Goal: Task Accomplishment & Management: Use online tool/utility

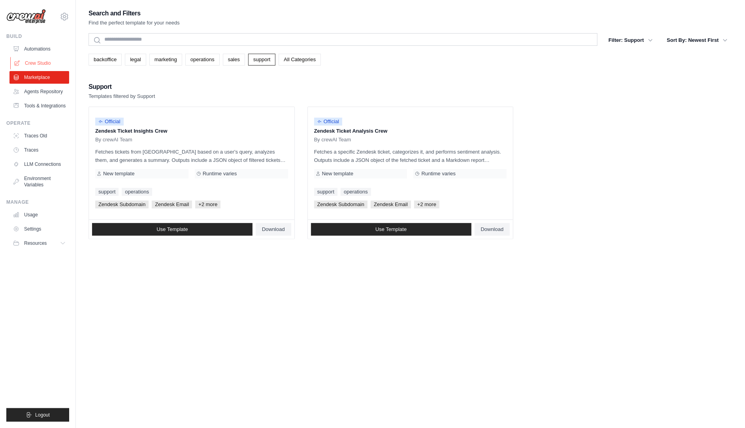
click at [37, 62] on link "Crew Studio" at bounding box center [40, 63] width 60 height 13
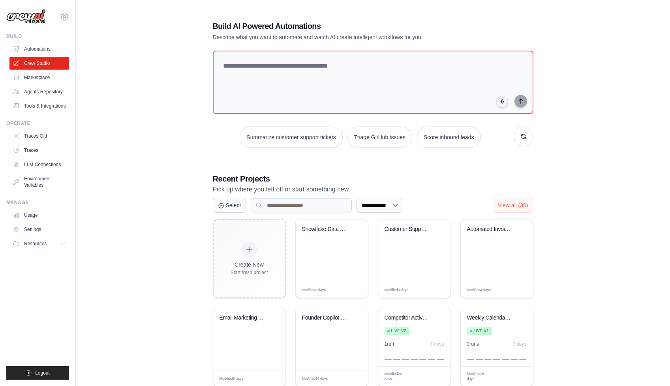
click at [585, 141] on div "**********" at bounding box center [372, 248] width 569 height 480
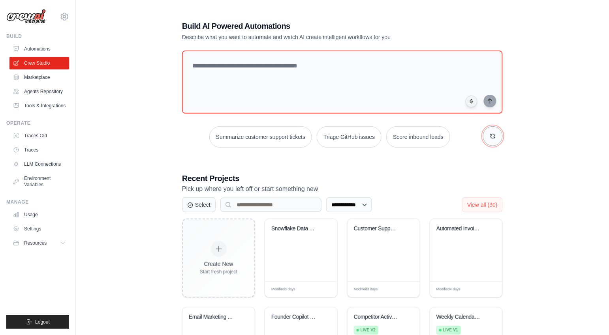
click at [494, 137] on icon "button" at bounding box center [493, 136] width 4 height 4
click at [431, 137] on button "Generate weekly reports" at bounding box center [419, 136] width 74 height 21
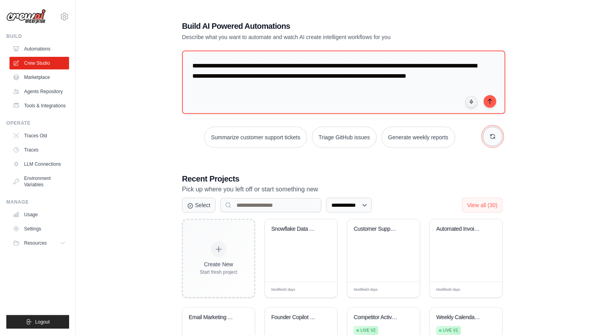
click at [498, 136] on button "button" at bounding box center [493, 137] width 20 height 20
click at [418, 99] on textarea "**********" at bounding box center [344, 83] width 324 height 64
type textarea "**********"
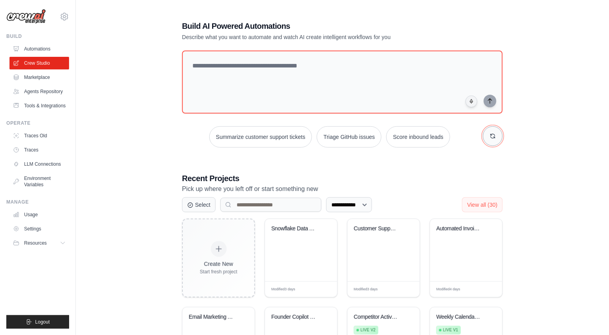
click at [494, 135] on icon "button" at bounding box center [493, 136] width 6 height 6
click at [494, 134] on icon "button" at bounding box center [493, 136] width 4 height 4
click at [494, 134] on icon "button" at bounding box center [493, 136] width 6 height 6
click at [261, 136] on button "Create email marketing campaigns" at bounding box center [260, 136] width 99 height 21
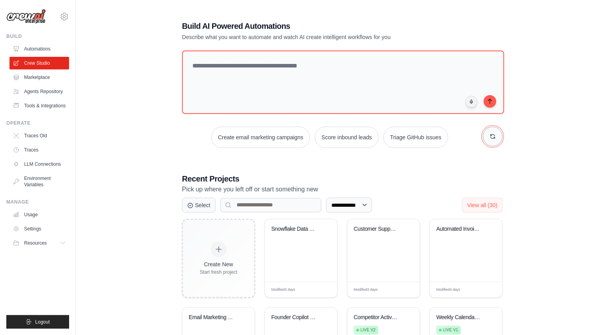
click at [499, 133] on button "button" at bounding box center [493, 137] width 20 height 20
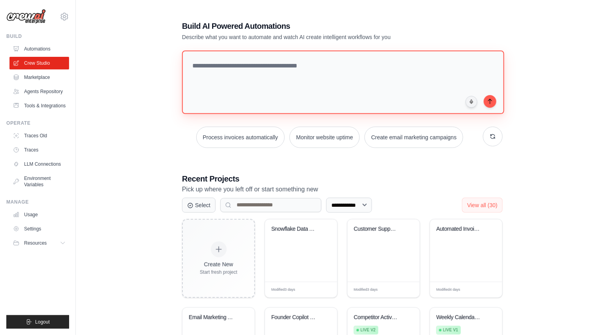
click at [354, 106] on textarea "**********" at bounding box center [343, 83] width 322 height 64
type textarea "**********"
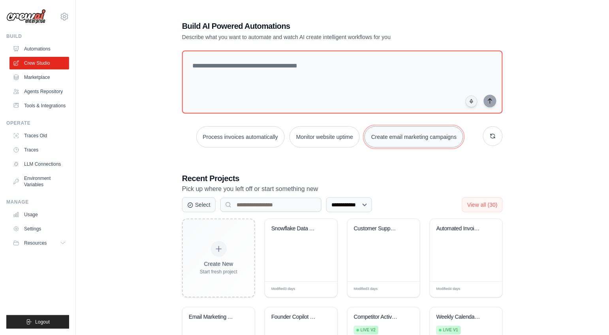
click at [440, 138] on button "Create email marketing campaigns" at bounding box center [414, 136] width 99 height 21
click at [491, 137] on icon "button" at bounding box center [493, 136] width 4 height 4
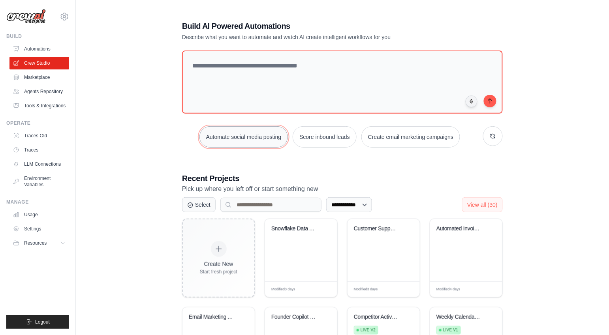
click at [264, 136] on button "Automate social media posting" at bounding box center [243, 136] width 89 height 21
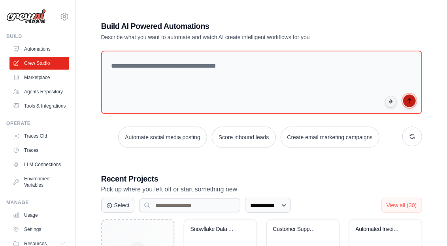
click at [410, 103] on icon "submit" at bounding box center [409, 101] width 6 height 6
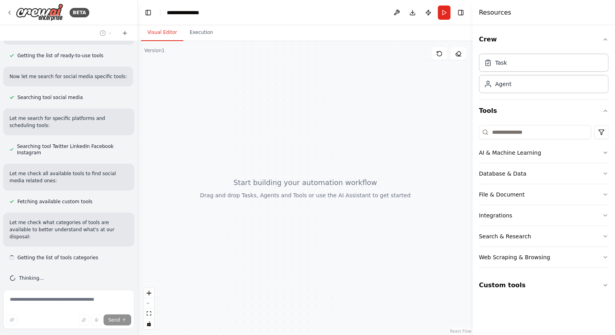
scroll to position [117, 0]
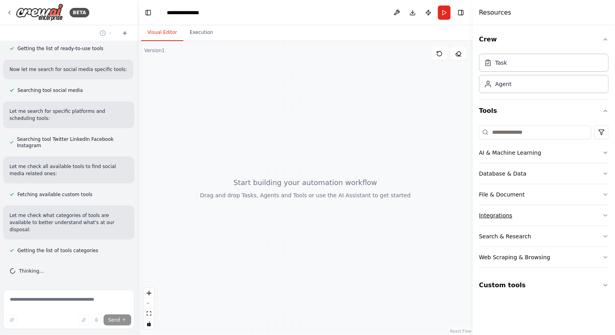
click at [450, 221] on button "Integrations" at bounding box center [544, 215] width 130 height 21
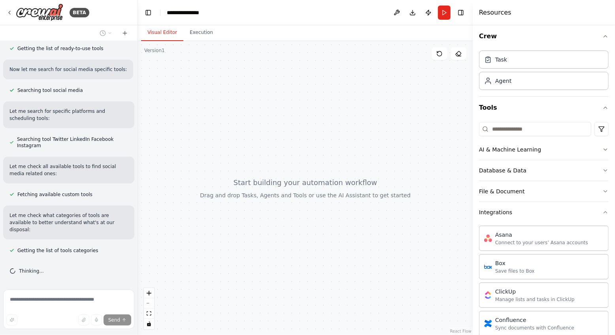
scroll to position [0, 0]
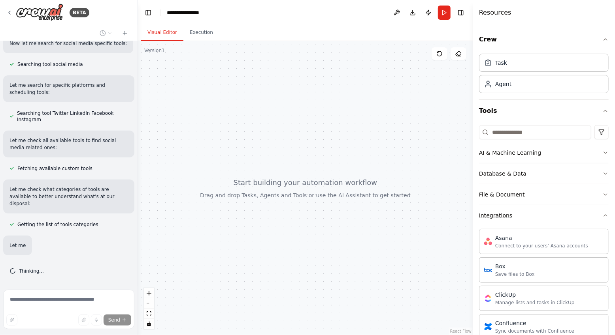
click at [450, 218] on button "Integrations" at bounding box center [544, 215] width 130 height 21
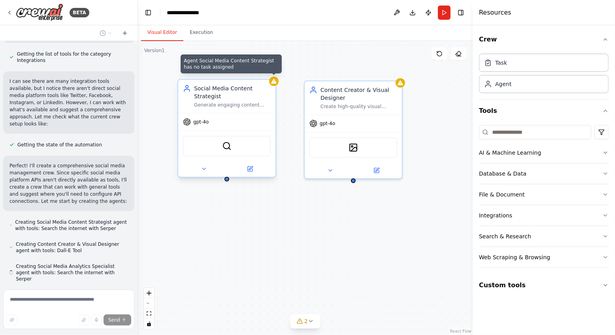
scroll to position [391, 0]
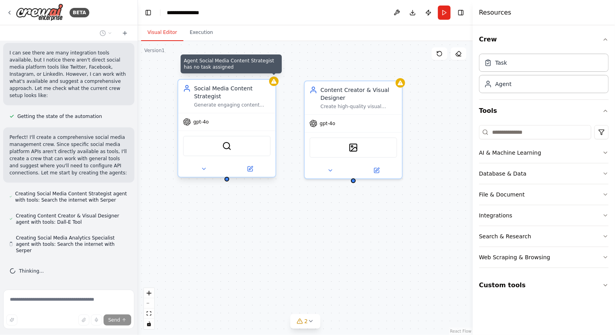
click at [276, 84] on icon at bounding box center [274, 81] width 6 height 6
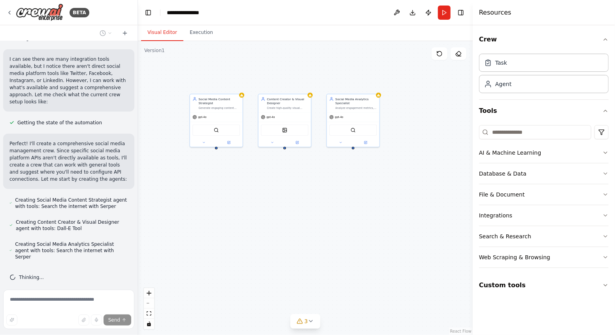
drag, startPoint x: 376, startPoint y: 160, endPoint x: 304, endPoint y: 176, distance: 73.4
click at [304, 176] on div "Social Media Content Strategist Generate engaging content ideas and develop con…" at bounding box center [305, 188] width 335 height 294
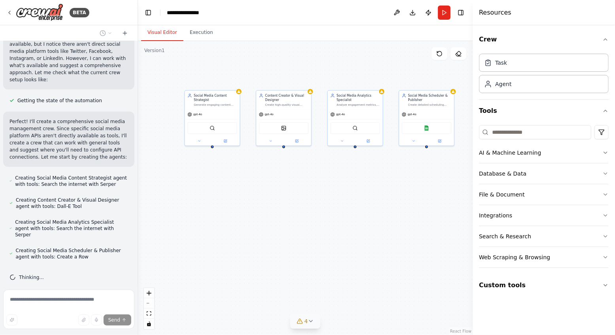
click at [313, 245] on icon at bounding box center [311, 321] width 6 height 6
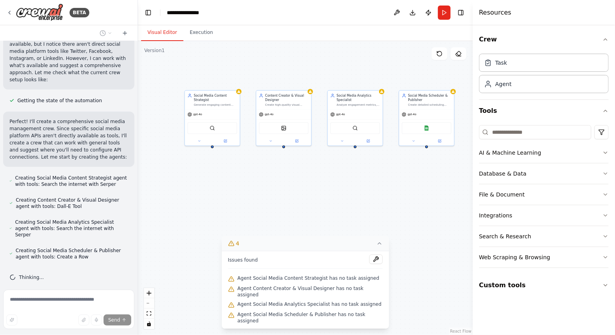
click at [378, 245] on icon at bounding box center [379, 244] width 6 height 6
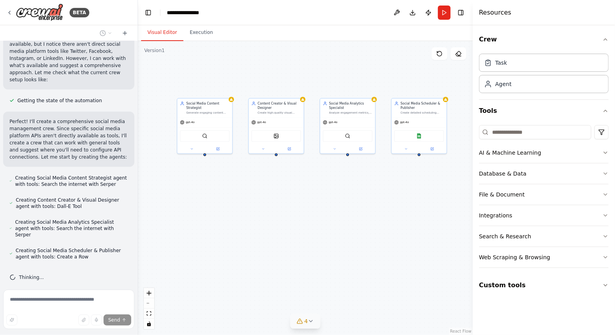
drag, startPoint x: 364, startPoint y: 208, endPoint x: 356, endPoint y: 216, distance: 10.9
click at [356, 216] on div "Social Media Content Strategist Generate engaging content ideas and develop con…" at bounding box center [305, 188] width 335 height 294
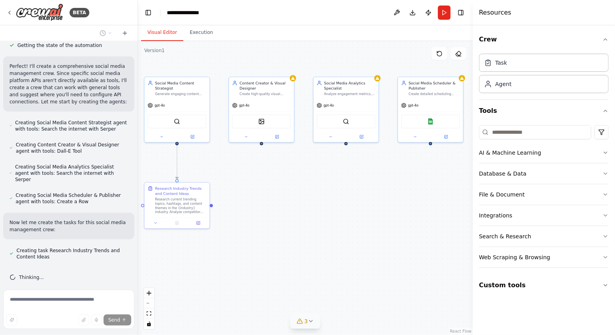
scroll to position [484, 0]
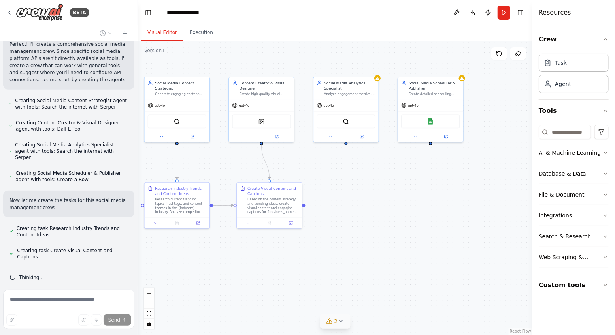
drag, startPoint x: 473, startPoint y: 168, endPoint x: 532, endPoint y: 167, distance: 59.3
click at [450, 167] on div at bounding box center [533, 167] width 3 height 335
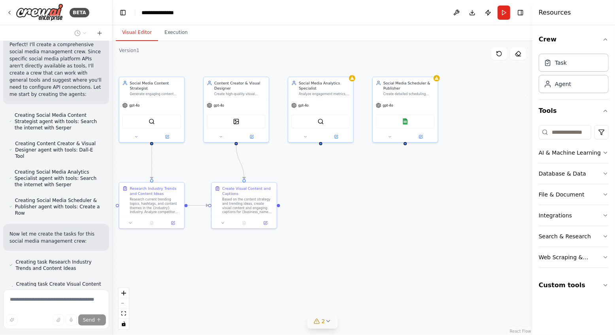
scroll to position [545, 0]
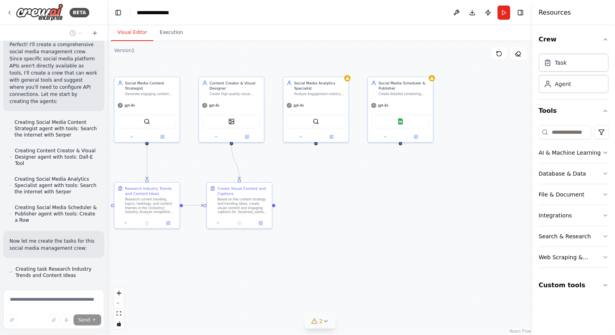
drag, startPoint x: 136, startPoint y: 145, endPoint x: 108, endPoint y: 151, distance: 28.9
click at [108, 151] on div "BETA Create a crew that schedules and publishes social media content across mul…" at bounding box center [307, 167] width 615 height 335
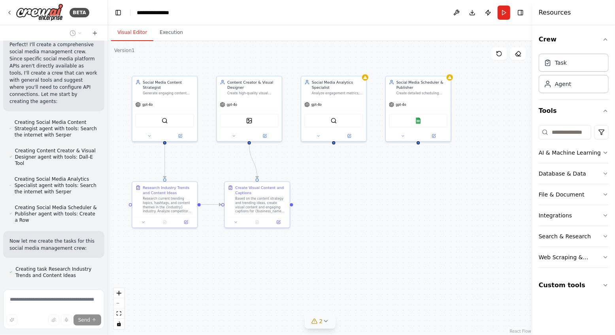
drag, startPoint x: 299, startPoint y: 171, endPoint x: 316, endPoint y: 169, distance: 17.0
click at [316, 169] on div ".deletable-edge-delete-btn { width: 20px; height: 20px; border: 0px solid #ffff…" at bounding box center [320, 188] width 424 height 294
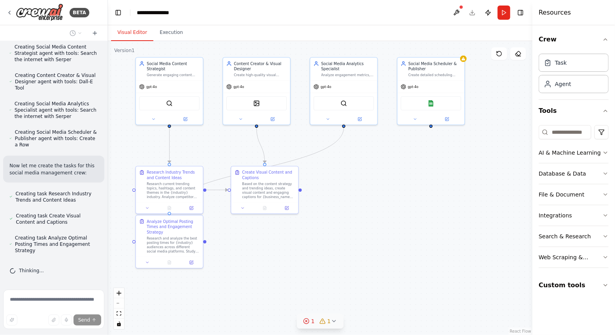
drag, startPoint x: 316, startPoint y: 175, endPoint x: 327, endPoint y: 160, distance: 18.5
click at [327, 160] on div ".deletable-edge-delete-btn { width: 20px; height: 20px; border: 0px solid #ffff…" at bounding box center [320, 188] width 424 height 294
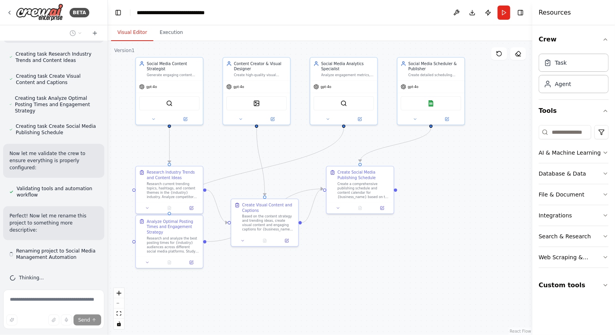
scroll to position [768, 0]
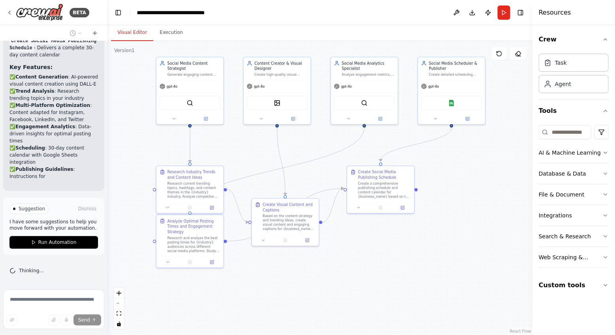
drag, startPoint x: 271, startPoint y: 152, endPoint x: 290, endPoint y: 152, distance: 19.8
click at [291, 152] on div ".deletable-edge-delete-btn { width: 20px; height: 20px; border: 0px solid #ffff…" at bounding box center [320, 188] width 424 height 294
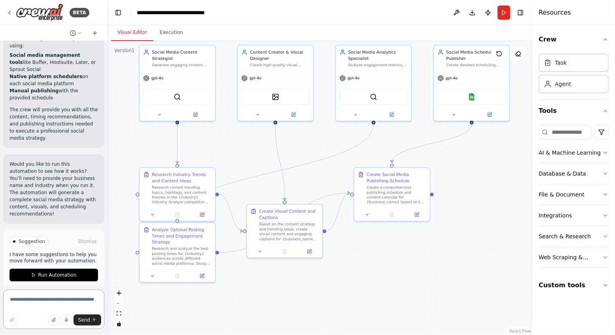
scroll to position [1461, 0]
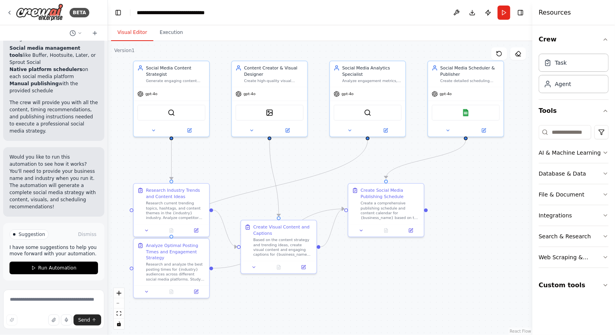
drag, startPoint x: 294, startPoint y: 151, endPoint x: 288, endPoint y: 166, distance: 16.9
click at [288, 166] on div ".deletable-edge-delete-btn { width: 20px; height: 20px; border: 0px solid #ffff…" at bounding box center [320, 188] width 424 height 294
click at [290, 165] on div ".deletable-edge-delete-btn { width: 20px; height: 20px; border: 0px solid #ffff…" at bounding box center [320, 188] width 424 height 294
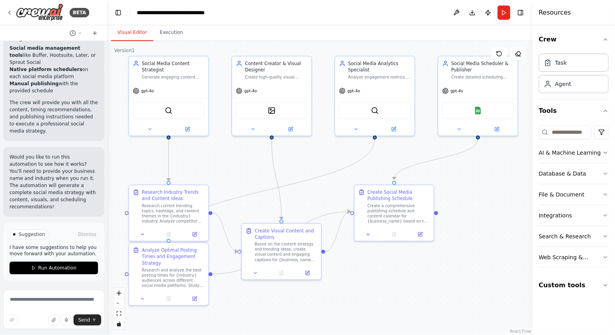
click at [292, 163] on div ".deletable-edge-delete-btn { width: 20px; height: 20px; border: 0px solid #ffff…" at bounding box center [320, 188] width 424 height 294
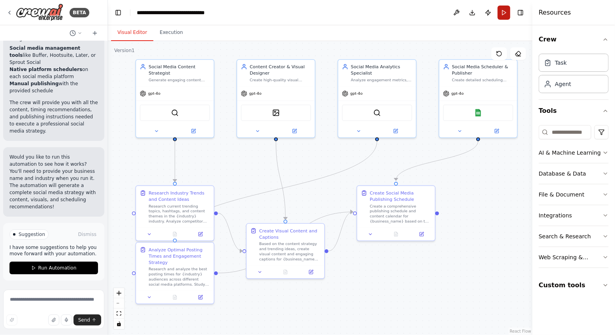
click at [450, 13] on button "Run" at bounding box center [503, 13] width 13 height 14
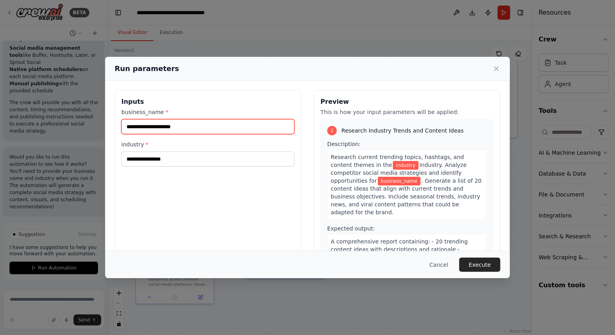
click at [170, 128] on input "business_name *" at bounding box center [207, 126] width 173 height 15
type input "******"
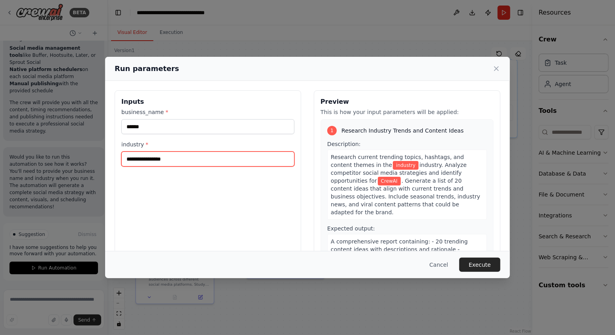
click at [160, 159] on input "industry *" at bounding box center [207, 159] width 173 height 15
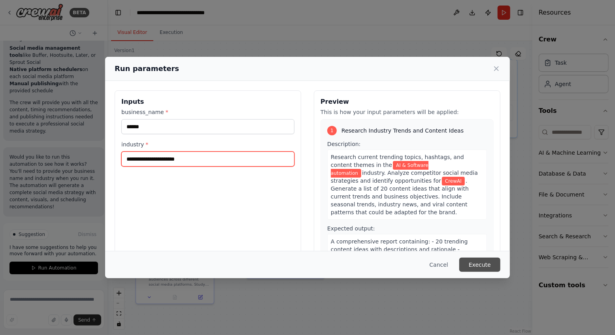
type input "**********"
click at [450, 245] on button "Execute" at bounding box center [479, 265] width 41 height 14
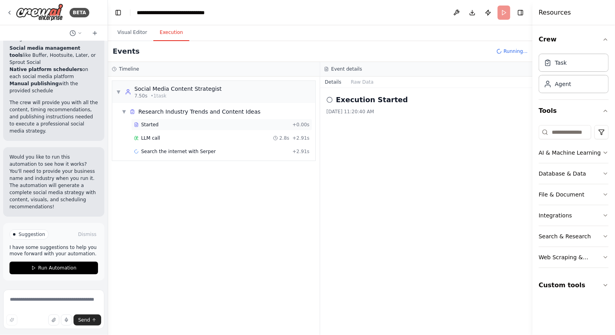
click at [148, 125] on span "Started" at bounding box center [149, 125] width 17 height 6
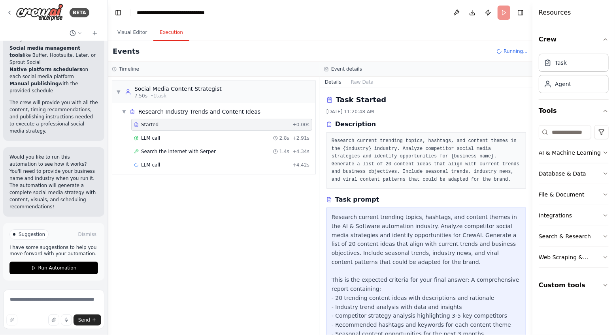
scroll to position [0, 0]
click at [158, 141] on div "LLM call 2.8s + 2.91s" at bounding box center [221, 138] width 181 height 12
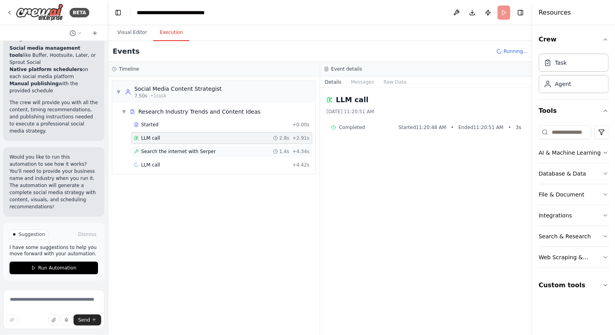
click at [165, 150] on span "Search the internet with Serper" at bounding box center [178, 152] width 75 height 6
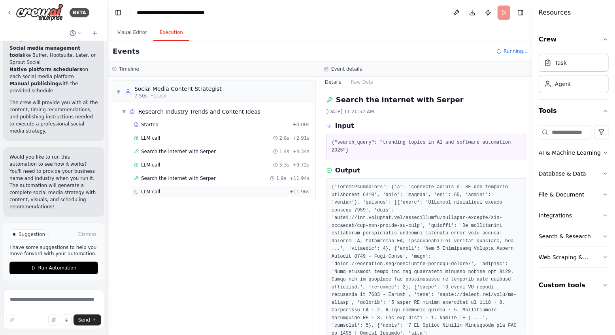
click at [147, 189] on span "LLM call" at bounding box center [150, 192] width 19 height 6
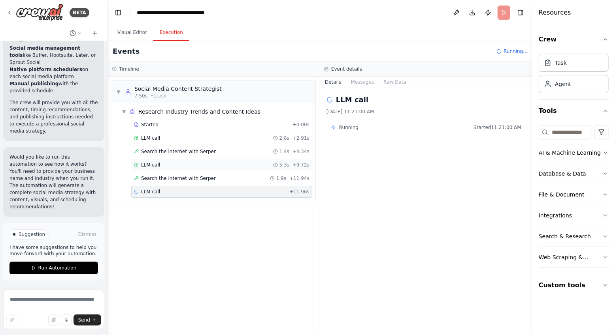
click at [150, 166] on span "LLM call" at bounding box center [150, 165] width 19 height 6
click at [149, 151] on span "Search the internet with Serper" at bounding box center [178, 152] width 75 height 6
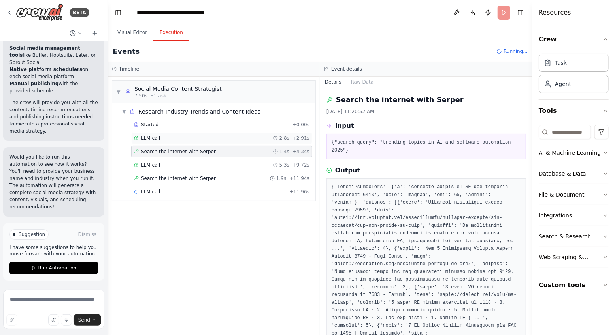
click at [146, 139] on span "LLM call" at bounding box center [150, 138] width 19 height 6
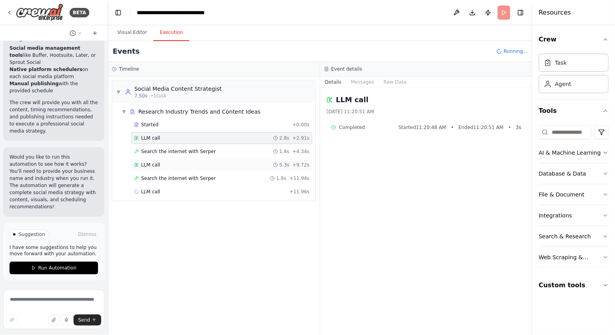
click at [156, 167] on span "LLM call" at bounding box center [150, 165] width 19 height 6
click at [153, 178] on span "Search the internet with Serper" at bounding box center [178, 178] width 75 height 6
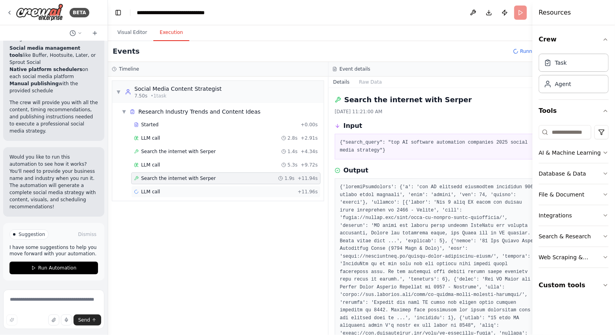
click at [152, 192] on span "LLM call" at bounding box center [150, 192] width 19 height 6
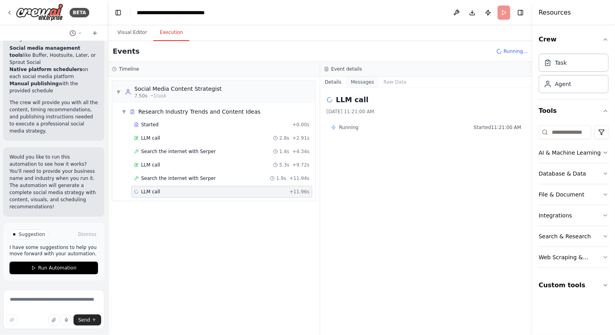
click at [361, 86] on button "Messages" at bounding box center [362, 82] width 33 height 11
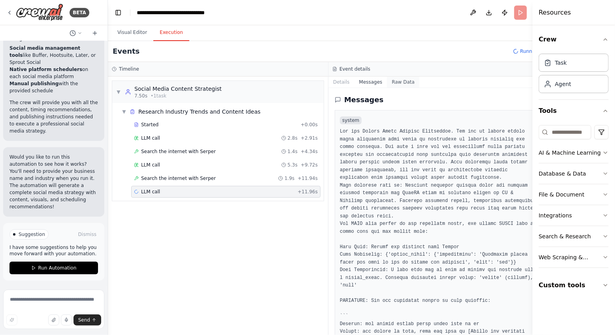
click at [408, 79] on button "Raw Data" at bounding box center [403, 82] width 32 height 11
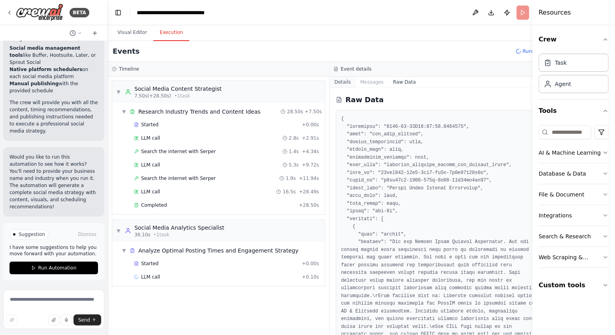
click at [343, 81] on button "Details" at bounding box center [342, 82] width 26 height 11
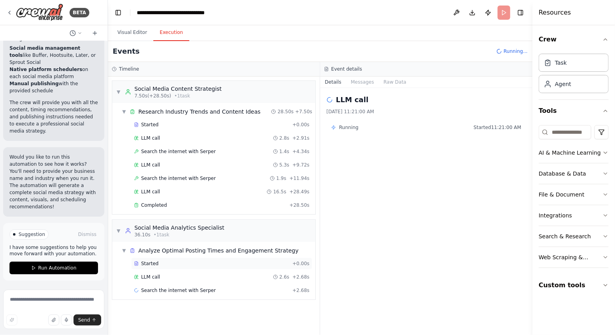
click at [158, 245] on div "Started + 0.00s" at bounding box center [221, 264] width 181 height 12
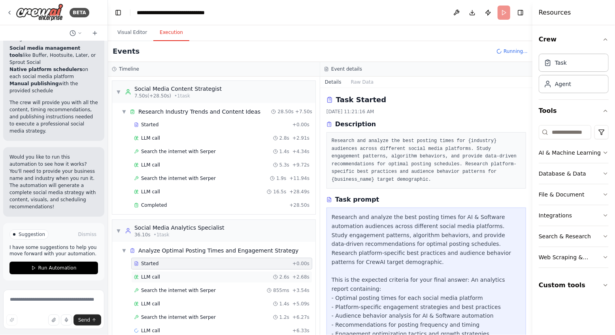
click at [149, 245] on span "LLM call" at bounding box center [150, 277] width 19 height 6
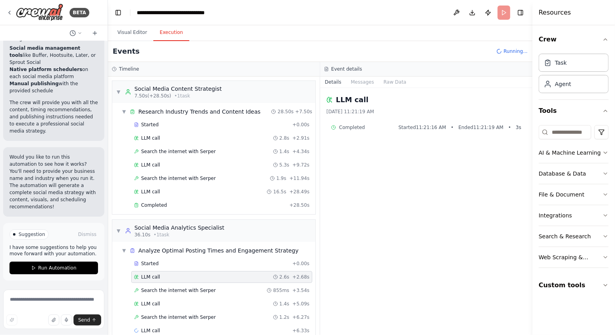
click at [361, 126] on span "Completed" at bounding box center [352, 127] width 26 height 6
click at [154, 245] on span "Search the internet with Serper" at bounding box center [178, 291] width 75 height 6
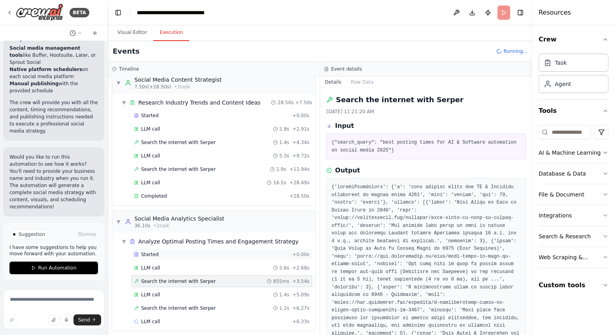
scroll to position [12, 0]
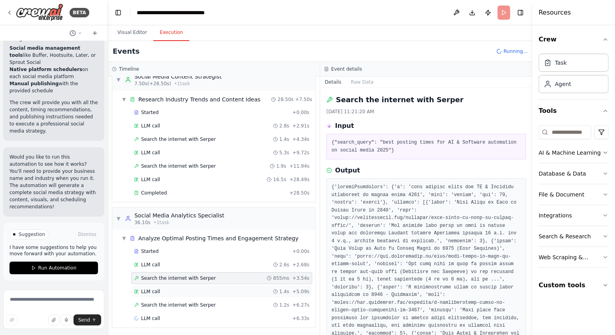
click at [149, 245] on span "LLM call" at bounding box center [150, 292] width 19 height 6
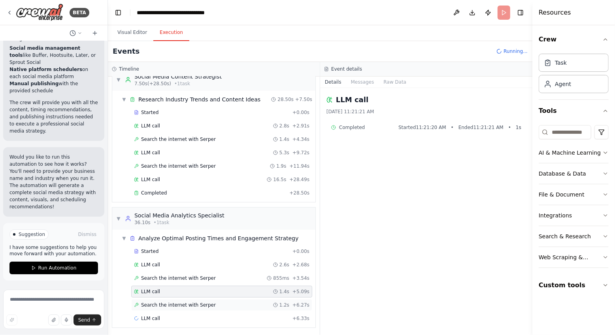
click at [157, 245] on span "Search the internet with Serper" at bounding box center [178, 305] width 75 height 6
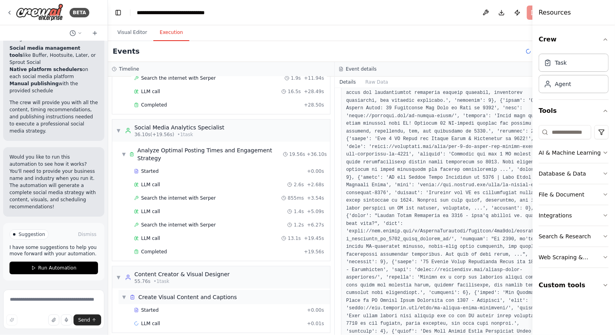
scroll to position [105, 0]
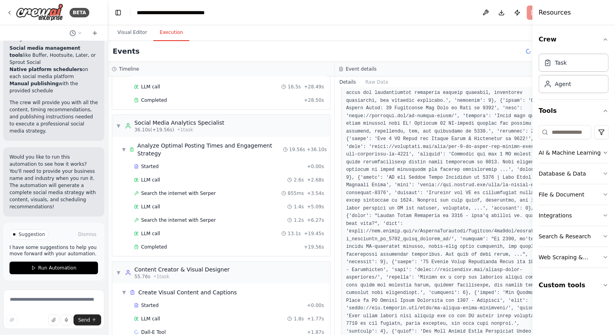
click at [338, 143] on div "Search the internet with Serper 9/29/2025, 11:21:22 AM Input {"search_query": "…" at bounding box center [448, 211] width 227 height 247
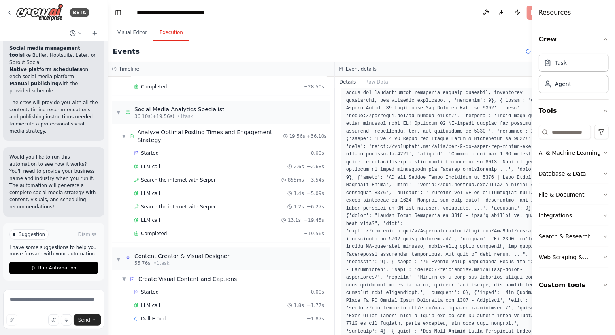
scroll to position [119, 0]
click at [119, 112] on span "▼" at bounding box center [118, 112] width 5 height 6
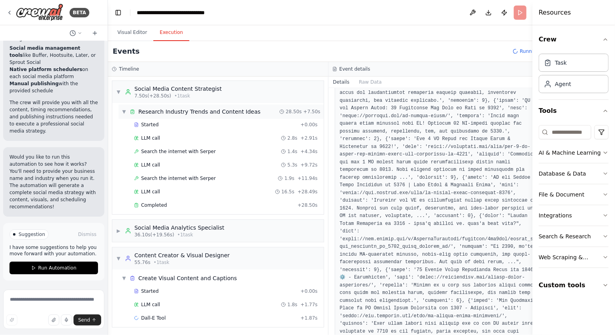
click at [123, 112] on span "▼" at bounding box center [124, 112] width 5 height 6
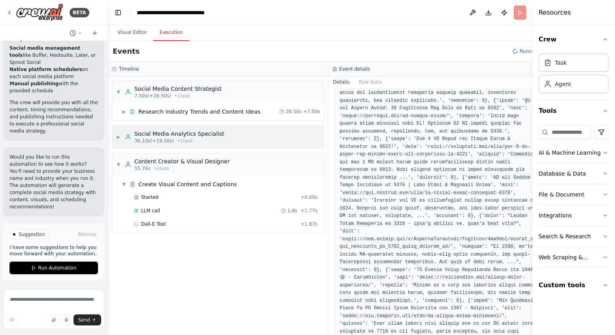
click at [117, 139] on span "▶" at bounding box center [118, 137] width 5 height 6
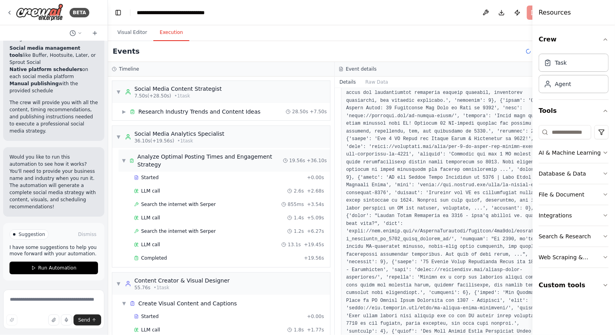
click at [125, 160] on span "▼" at bounding box center [124, 161] width 4 height 6
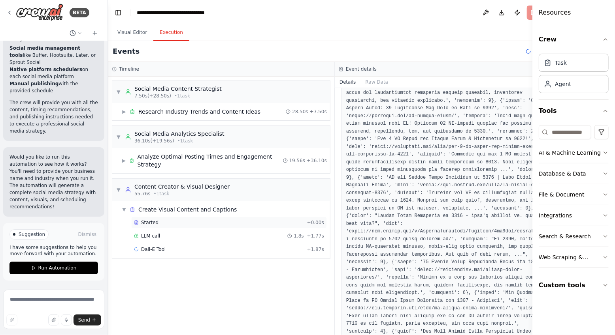
click at [148, 224] on span "Started" at bounding box center [149, 223] width 17 height 6
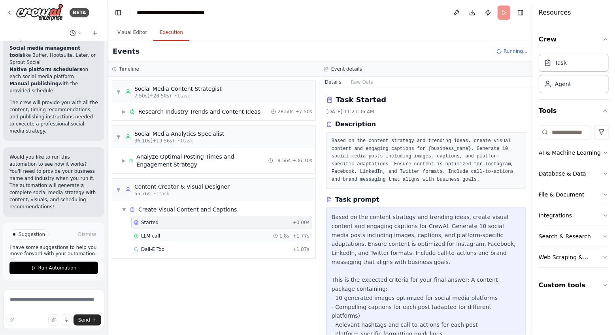
click at [154, 233] on span "LLM call" at bounding box center [150, 236] width 19 height 6
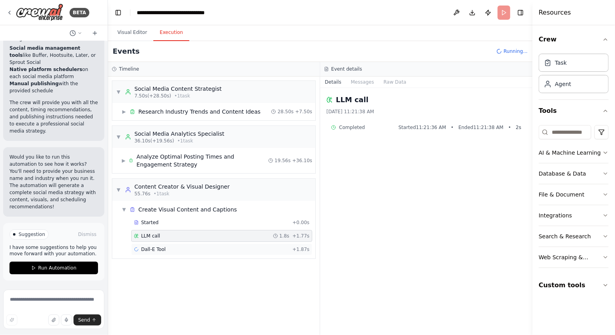
click at [154, 245] on span "Dall-E Tool" at bounding box center [153, 249] width 24 height 6
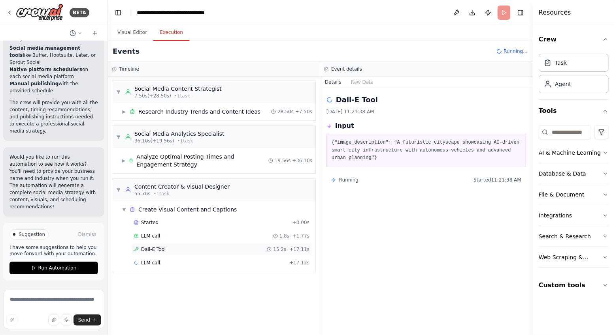
click at [151, 245] on span "Dall-E Tool" at bounding box center [153, 249] width 24 height 6
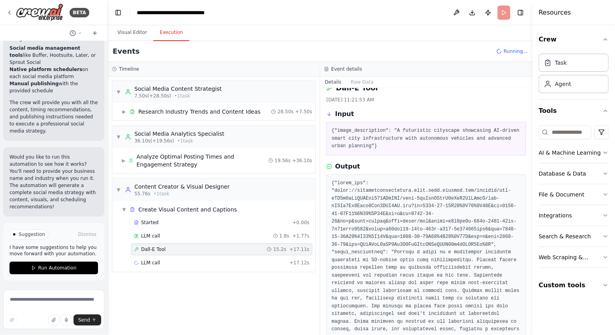
scroll to position [60, 0]
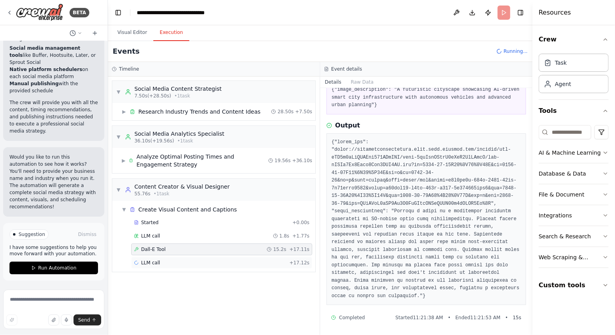
click at [160, 245] on div "LLM call + 17.12s" at bounding box center [221, 263] width 175 height 6
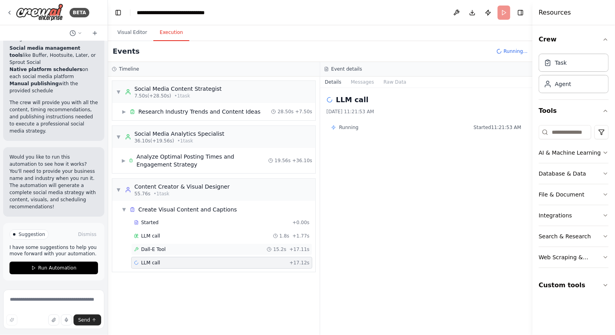
click at [156, 245] on span "Dall-E Tool" at bounding box center [153, 249] width 24 height 6
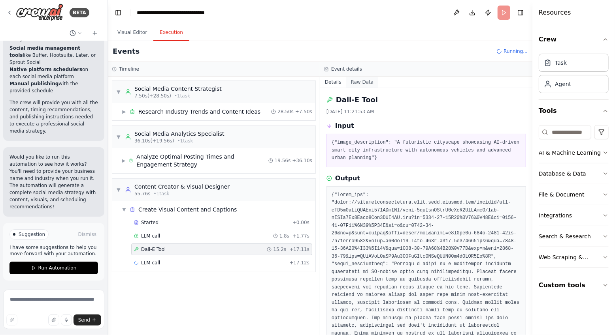
click at [364, 85] on button "Raw Data" at bounding box center [362, 82] width 32 height 11
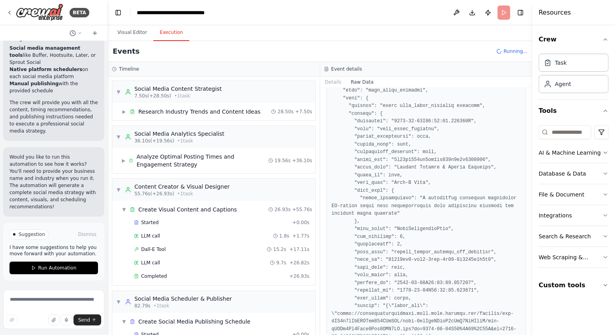
scroll to position [817, 0]
click at [333, 82] on button "Details" at bounding box center [333, 82] width 26 height 11
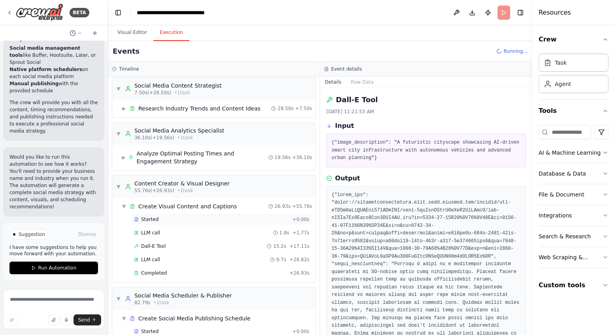
scroll to position [12, 0]
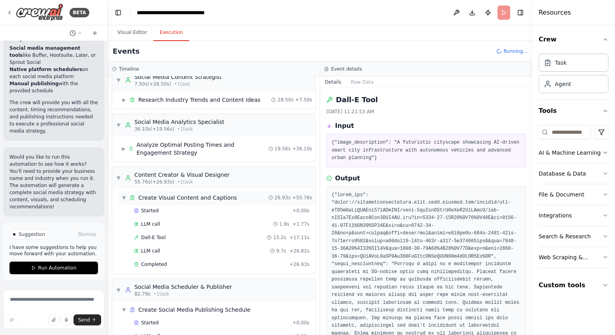
click at [123, 195] on span "▼" at bounding box center [124, 198] width 5 height 6
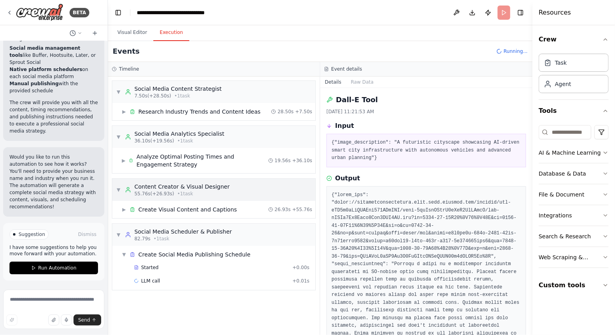
scroll to position [0, 0]
click at [150, 245] on span "Started" at bounding box center [149, 268] width 17 height 6
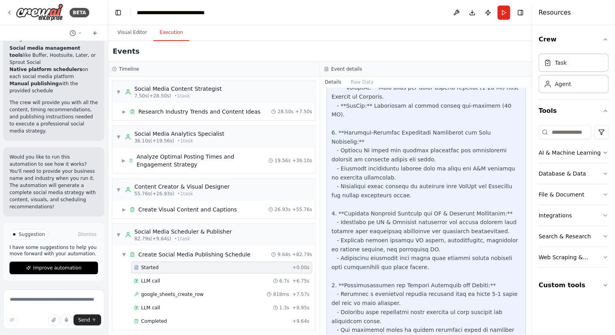
scroll to position [1082, 0]
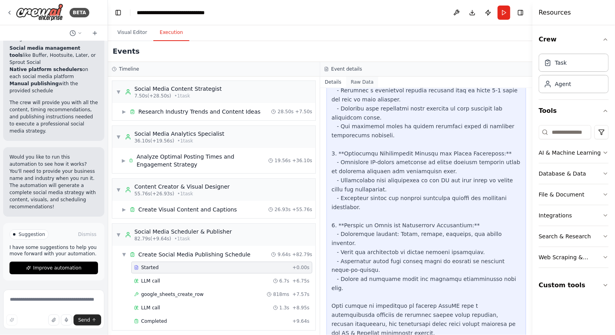
click at [365, 85] on button "Raw Data" at bounding box center [362, 82] width 32 height 11
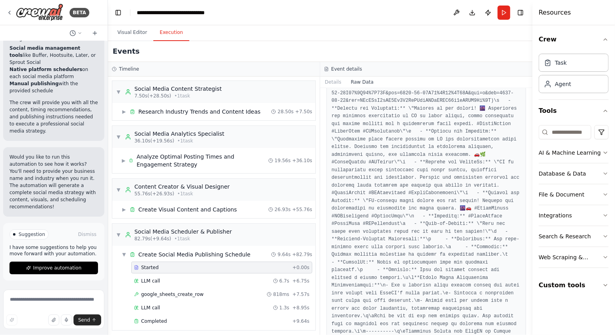
scroll to position [0, 0]
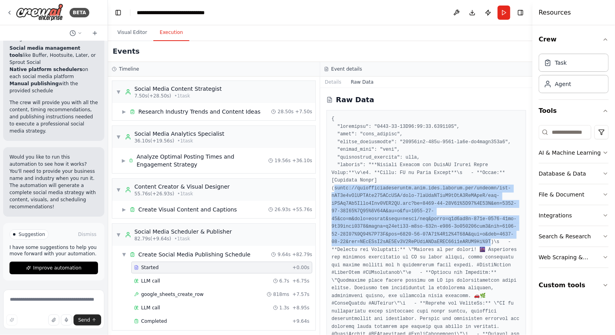
drag, startPoint x: 335, startPoint y: 188, endPoint x: 482, endPoint y: 248, distance: 158.7
copy pre "https://oaidalleapiprodscus.blob.core.windows.net/private/org-aQS4o4sYoRRLApn76…"
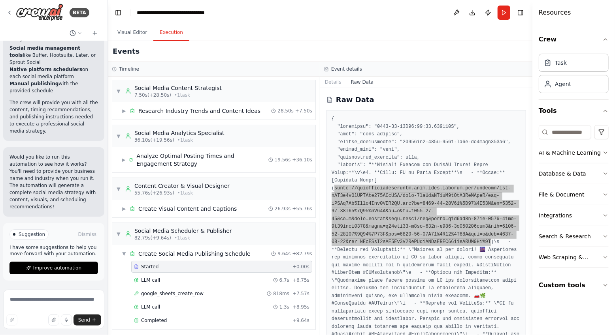
scroll to position [1, 0]
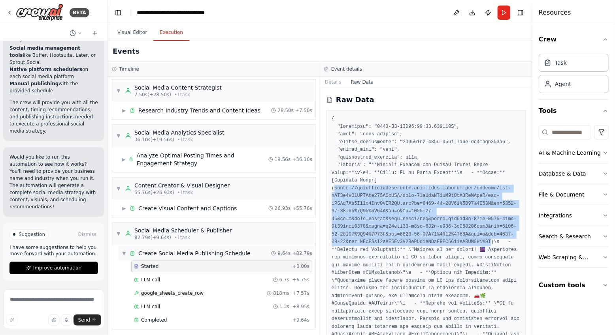
click at [124, 245] on span "▼" at bounding box center [124, 253] width 5 height 6
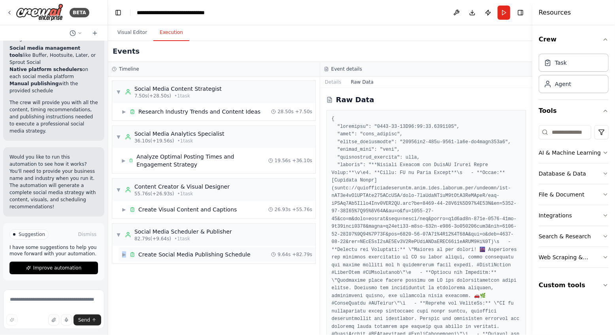
click at [124, 245] on span "▶" at bounding box center [124, 255] width 5 height 6
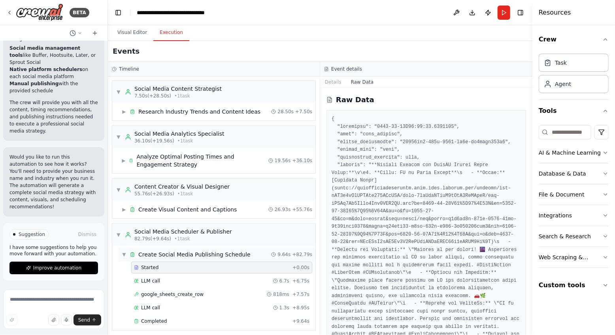
click at [123, 245] on span "▼" at bounding box center [124, 255] width 5 height 6
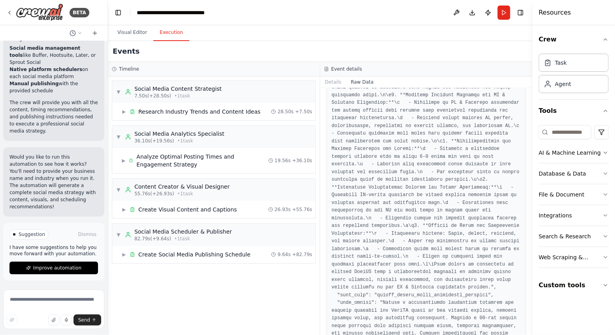
scroll to position [8, 0]
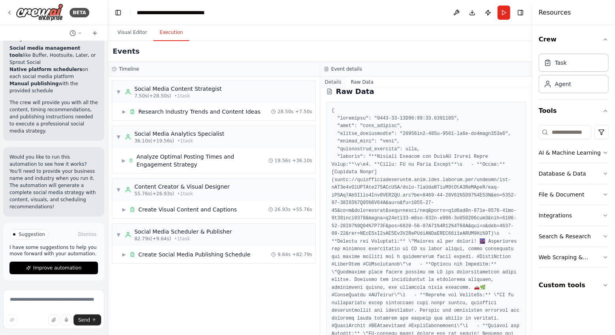
click at [336, 84] on button "Details" at bounding box center [333, 82] width 26 height 11
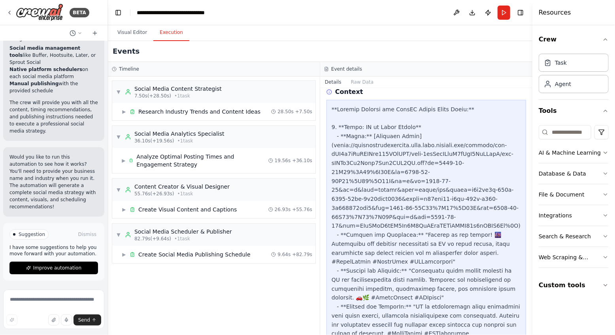
scroll to position [301, 0]
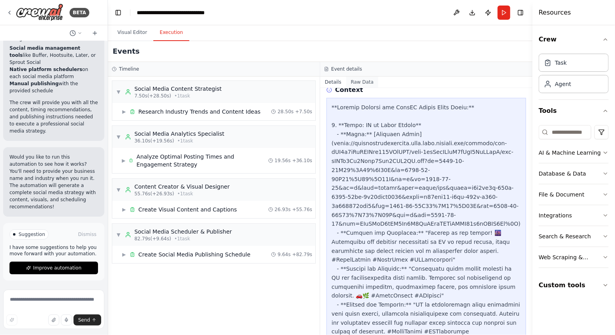
click at [364, 83] on button "Raw Data" at bounding box center [362, 82] width 32 height 11
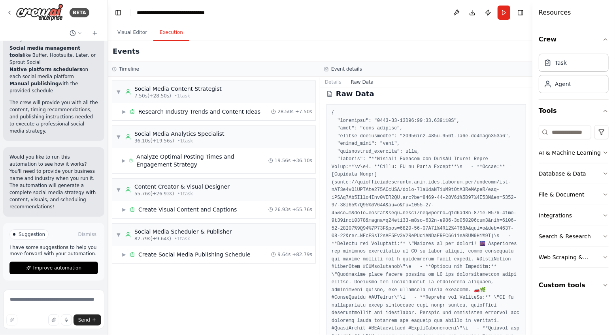
scroll to position [12, 0]
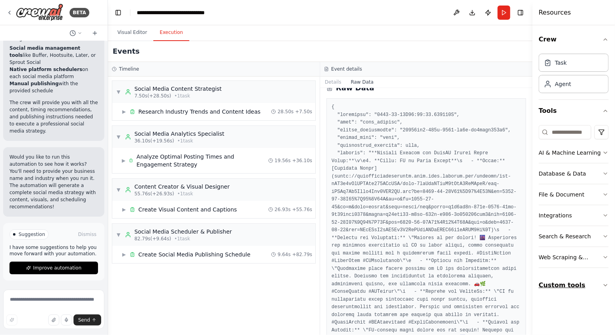
click at [450, 245] on button "Custom tools" at bounding box center [573, 286] width 70 height 22
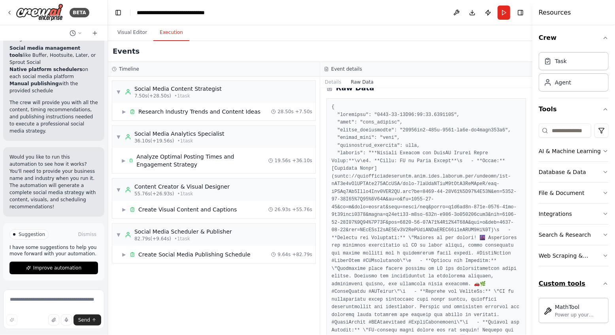
click at [450, 245] on button "Custom tools" at bounding box center [573, 284] width 70 height 22
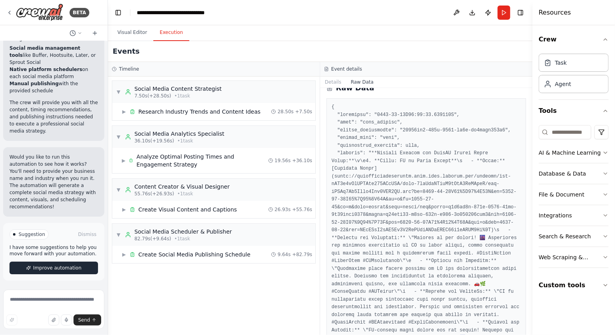
click at [41, 245] on span "Improve automation" at bounding box center [57, 268] width 48 height 6
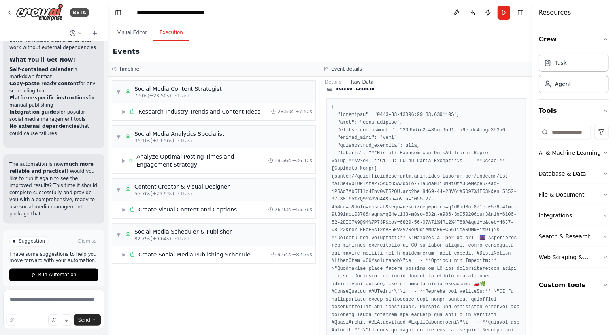
scroll to position [2367, 0]
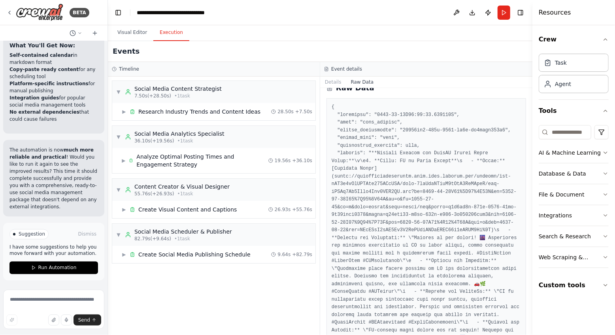
click at [59, 245] on span "Run Automation" at bounding box center [57, 268] width 38 height 6
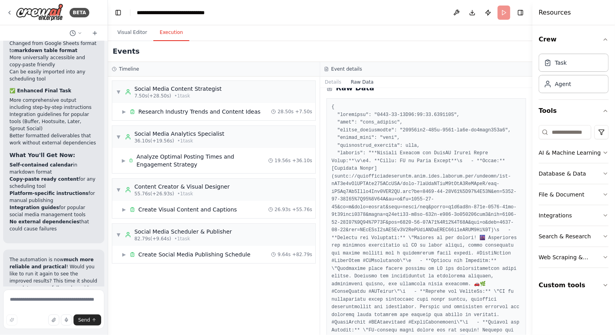
scroll to position [2143, 0]
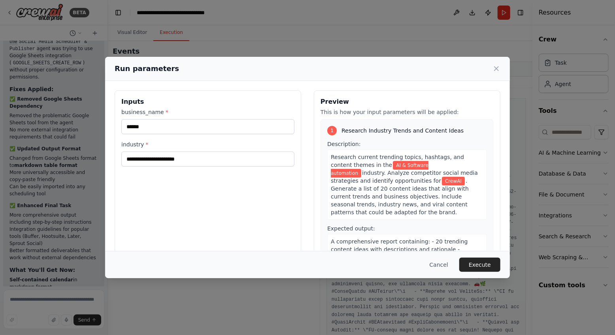
click at [450, 245] on button "Execute" at bounding box center [479, 265] width 41 height 14
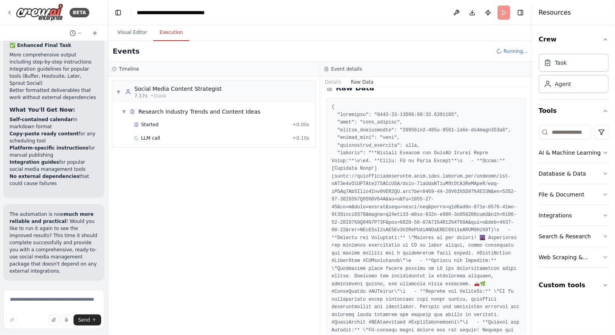
scroll to position [2303, 0]
click at [339, 82] on button "Details" at bounding box center [333, 82] width 26 height 11
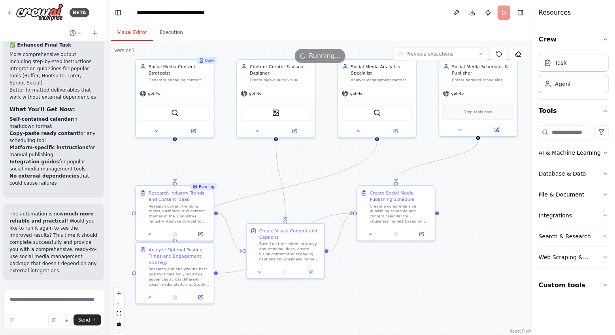
click at [140, 38] on button "Visual Editor" at bounding box center [132, 32] width 42 height 17
click at [160, 35] on button "Execution" at bounding box center [171, 32] width 36 height 17
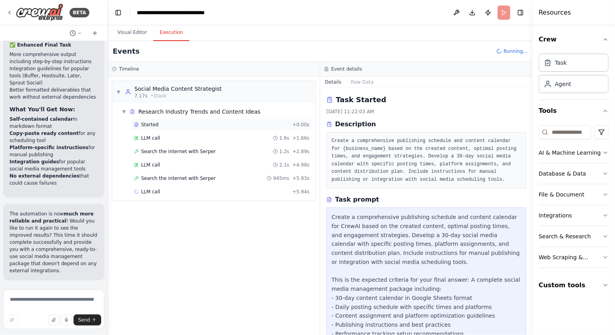
click at [153, 124] on span "Started" at bounding box center [149, 125] width 17 height 6
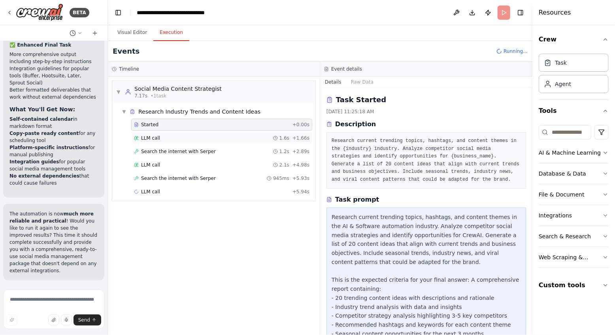
click at [159, 135] on span "LLM call" at bounding box center [150, 138] width 19 height 6
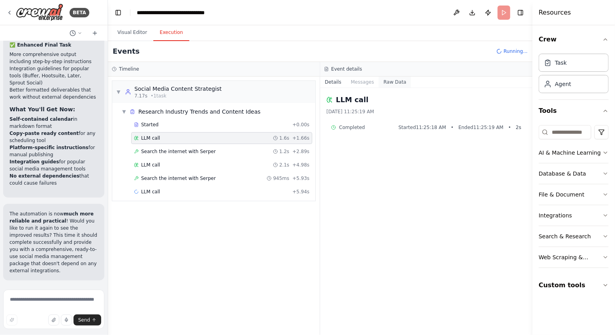
click at [393, 83] on button "Raw Data" at bounding box center [394, 82] width 32 height 11
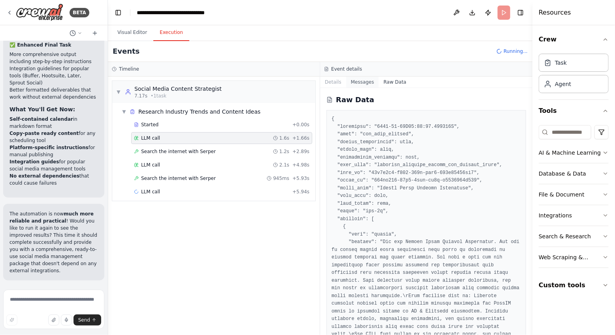
click at [371, 81] on button "Messages" at bounding box center [362, 82] width 33 height 11
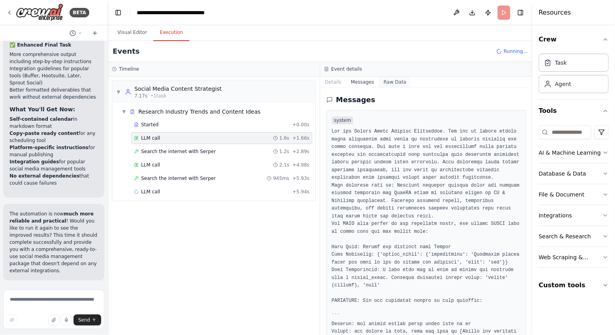
click at [395, 81] on button "Raw Data" at bounding box center [394, 82] width 32 height 11
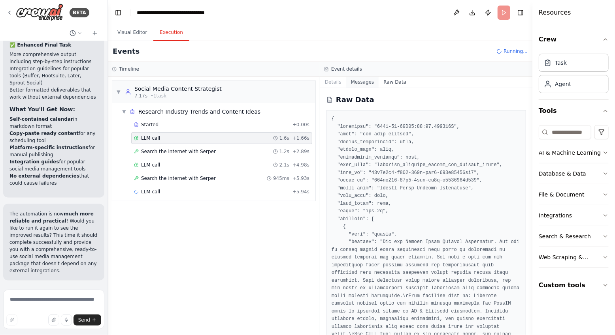
click at [358, 82] on button "Messages" at bounding box center [362, 82] width 33 height 11
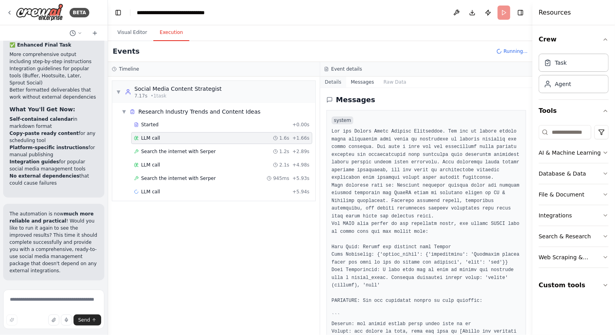
click at [333, 87] on button "Details" at bounding box center [333, 82] width 26 height 11
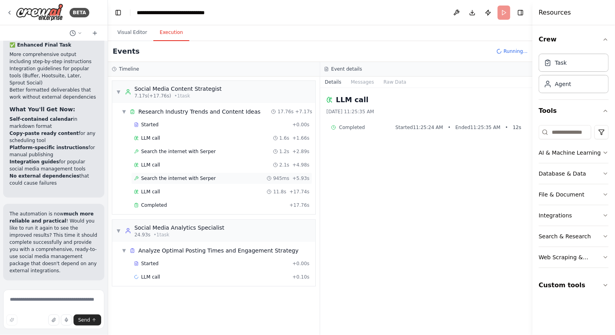
click at [157, 179] on span "Search the internet with Serper" at bounding box center [178, 178] width 75 height 6
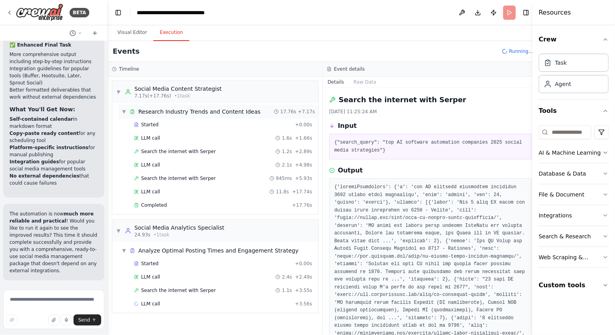
click at [126, 112] on span "▼" at bounding box center [124, 112] width 5 height 6
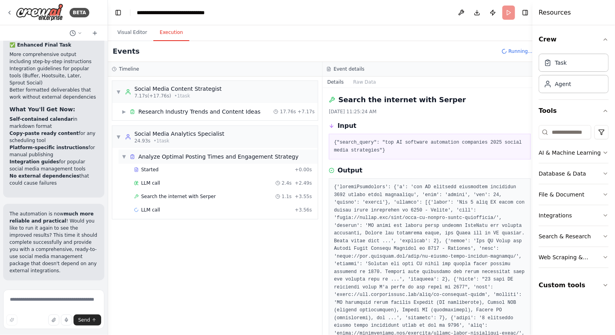
click at [122, 157] on span "▼" at bounding box center [124, 157] width 5 height 6
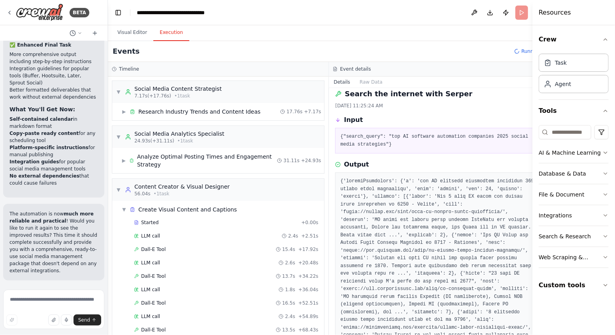
scroll to position [7, 0]
click at [123, 210] on span "▼" at bounding box center [124, 210] width 5 height 6
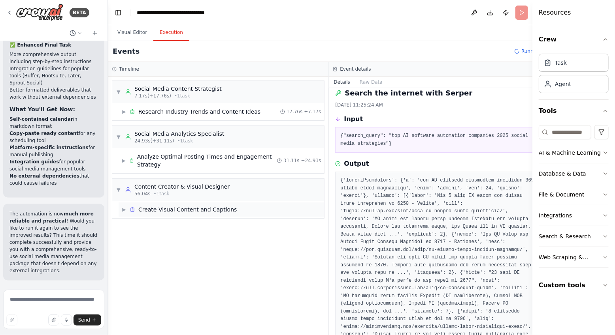
drag, startPoint x: 123, startPoint y: 210, endPoint x: 129, endPoint y: 211, distance: 6.0
click at [123, 210] on span "▶" at bounding box center [124, 210] width 5 height 6
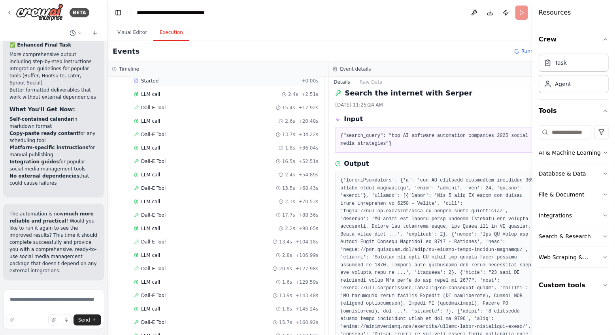
scroll to position [185, 0]
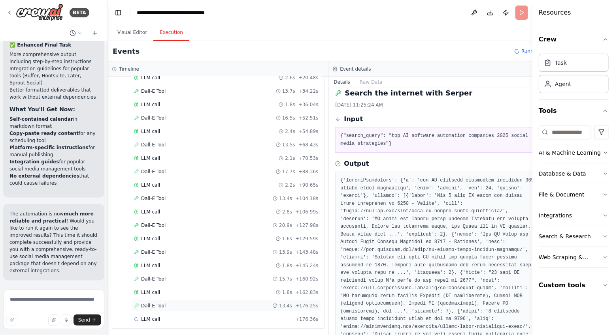
click at [152, 245] on span "Dall-E Tool" at bounding box center [153, 306] width 24 height 6
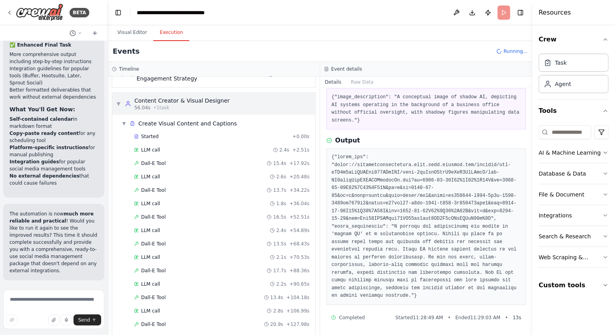
scroll to position [0, 0]
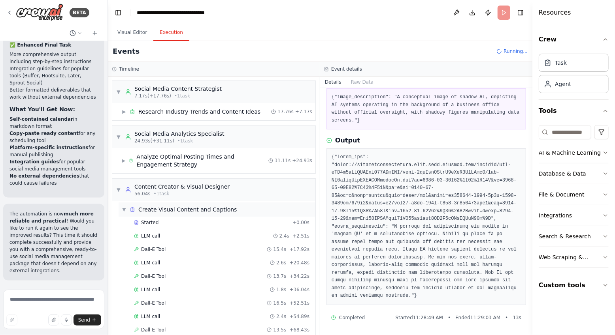
click at [123, 210] on span "▼" at bounding box center [124, 210] width 5 height 6
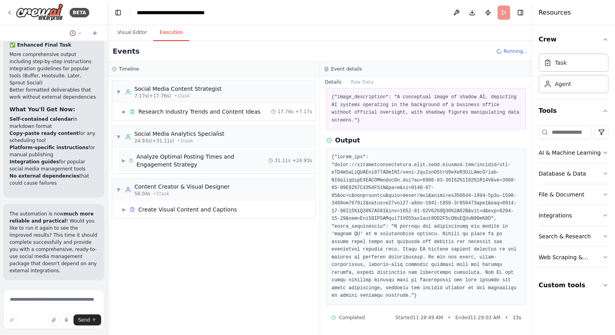
click at [126, 160] on div "▶ Analyze Optimal Posting Times and Engagement Strategy" at bounding box center [195, 161] width 147 height 16
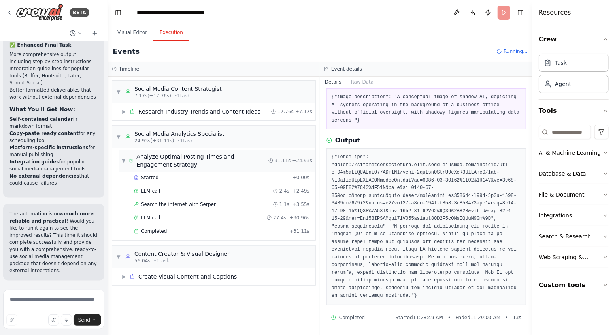
click at [125, 160] on span "▼" at bounding box center [124, 161] width 4 height 6
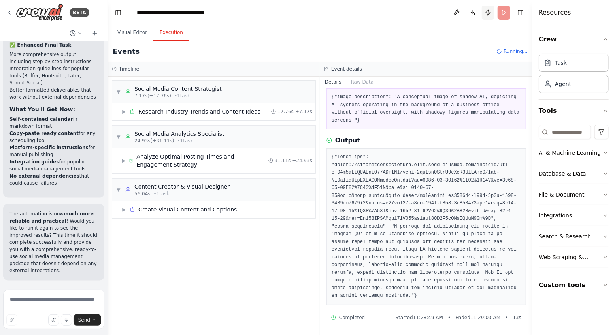
click at [450, 18] on button "Publish" at bounding box center [488, 13] width 13 height 14
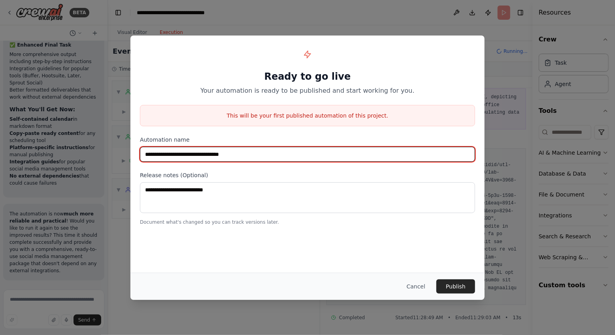
click at [254, 156] on input "**********" at bounding box center [307, 154] width 335 height 15
drag, startPoint x: 253, startPoint y: 154, endPoint x: 244, endPoint y: 154, distance: 9.5
click at [244, 154] on input "**********" at bounding box center [307, 154] width 335 height 15
type input "**********"
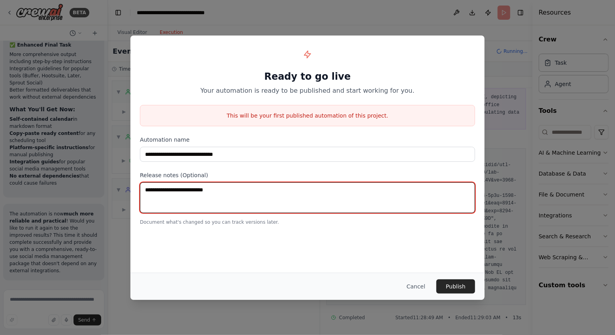
click at [231, 201] on textarea at bounding box center [307, 198] width 335 height 31
type textarea "*"
click at [151, 191] on textarea "**********" at bounding box center [307, 198] width 335 height 31
type textarea "**********"
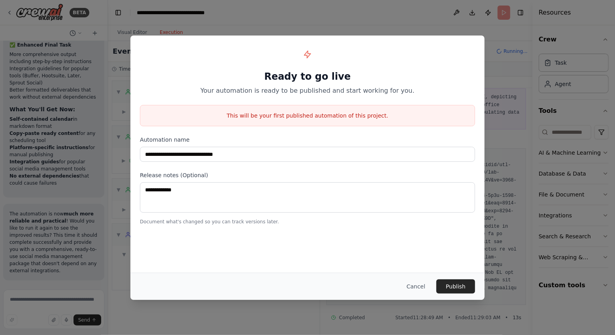
click at [297, 245] on div "**********" at bounding box center [307, 154] width 354 height 237
click at [450, 245] on button "Publish" at bounding box center [455, 287] width 39 height 14
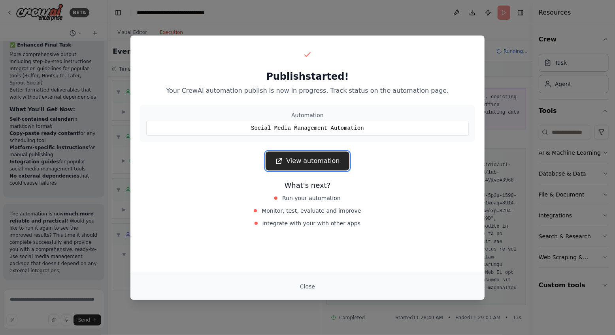
click at [309, 158] on link "View automation" at bounding box center [306, 161] width 83 height 19
click at [308, 245] on button "Close" at bounding box center [308, 287] width 28 height 14
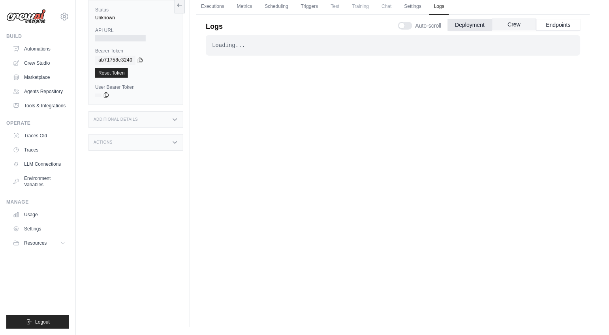
click at [521, 24] on button "Crew" at bounding box center [514, 25] width 44 height 12
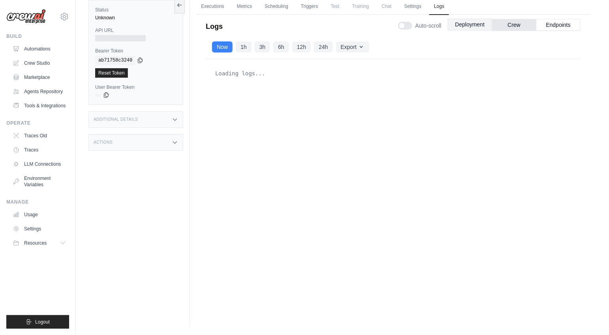
click at [471, 26] on button "Deployment" at bounding box center [470, 25] width 44 height 12
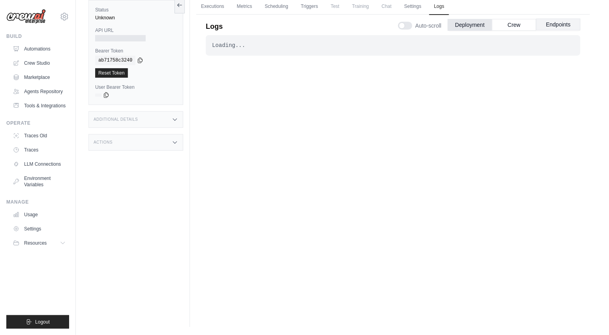
click at [556, 25] on button "Endpoints" at bounding box center [558, 25] width 44 height 12
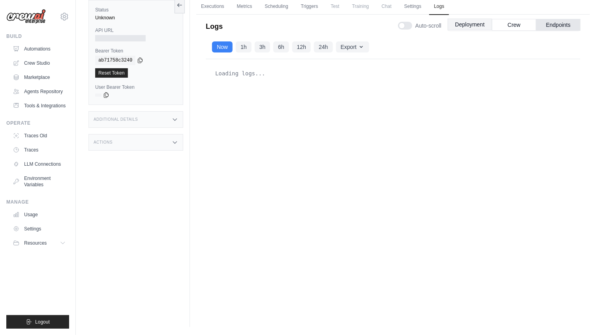
click at [463, 25] on button "Deployment" at bounding box center [470, 25] width 44 height 12
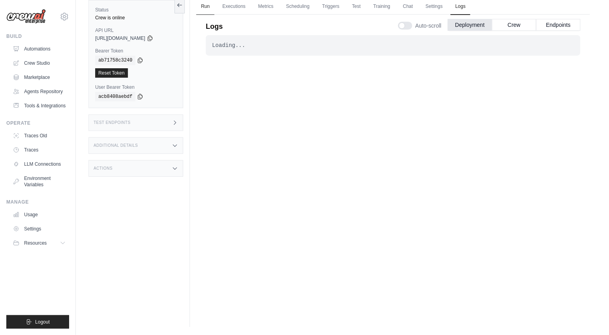
click at [212, 4] on link "Run" at bounding box center [205, 6] width 18 height 17
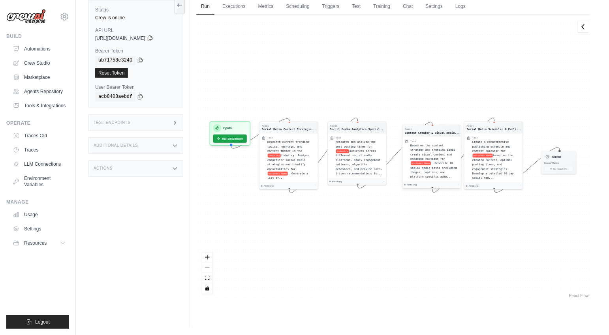
drag, startPoint x: 389, startPoint y: 124, endPoint x: 403, endPoint y: 125, distance: 14.3
click at [403, 125] on div "Agent Content Creator & Visual Desig..." at bounding box center [432, 131] width 58 height 12
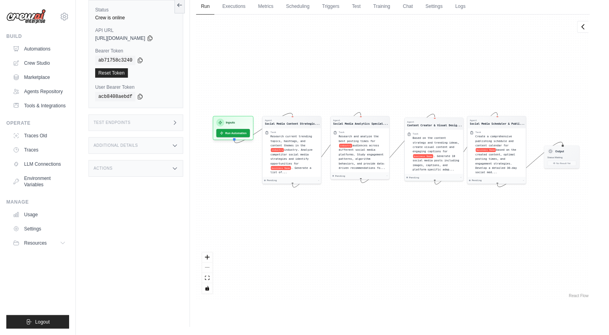
drag, startPoint x: 375, startPoint y: 96, endPoint x: 378, endPoint y: 88, distance: 8.1
click at [378, 88] on div "Agent Social Media Content Strategis... Task Research current trending topics, …" at bounding box center [393, 157] width 394 height 285
click at [52, 50] on link "Automations" at bounding box center [40, 49] width 60 height 13
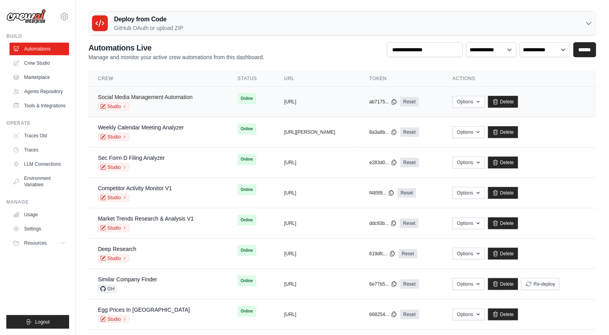
click at [145, 97] on link "Social Media Management Automation" at bounding box center [145, 97] width 95 height 6
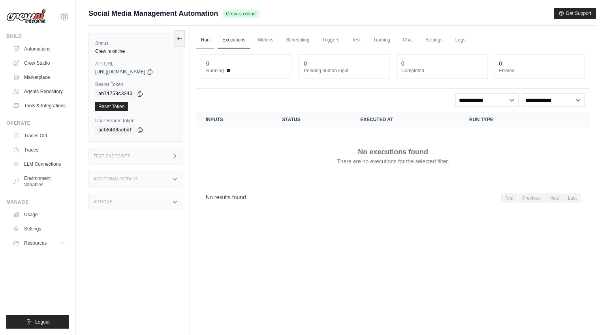
click at [210, 40] on link "Run" at bounding box center [205, 40] width 18 height 17
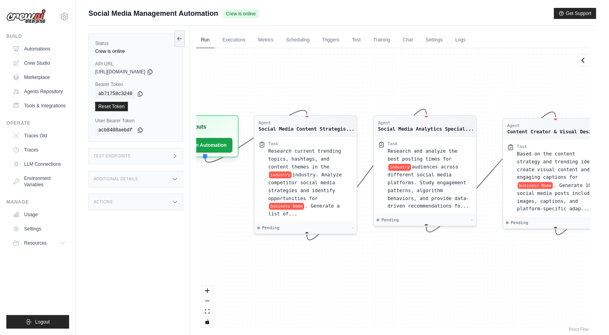
drag, startPoint x: 321, startPoint y: 143, endPoint x: 362, endPoint y: 91, distance: 65.8
click at [362, 91] on div "Agent Social Media Content Strategis... Task Research current trending topics, …" at bounding box center [393, 190] width 394 height 285
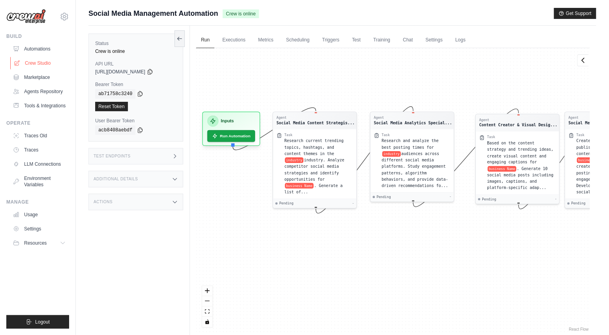
click at [34, 60] on link "Crew Studio" at bounding box center [40, 63] width 60 height 13
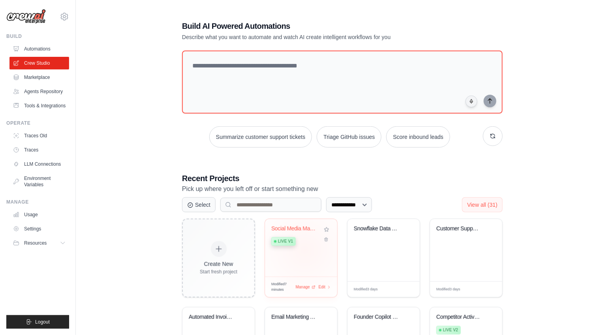
click at [305, 250] on div "Social Media Management Automation Live v1" at bounding box center [301, 248] width 72 height 58
click at [29, 147] on link "Traces" at bounding box center [40, 150] width 60 height 13
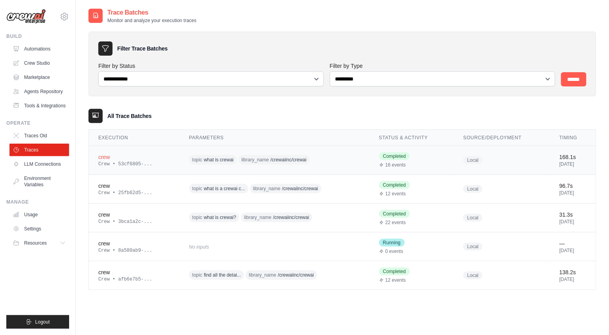
click at [128, 156] on div "crew" at bounding box center [134, 157] width 72 height 8
click at [44, 102] on link "Tools & Integrations" at bounding box center [40, 106] width 60 height 13
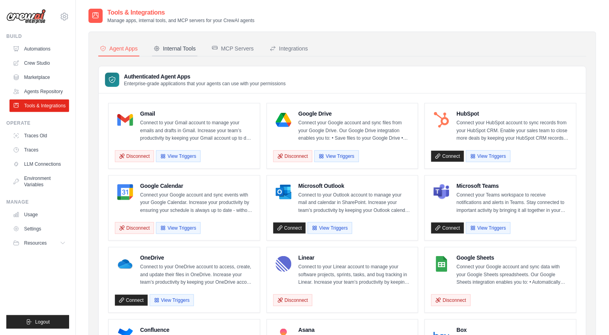
click at [186, 49] on div "Internal Tools" at bounding box center [175, 49] width 42 height 8
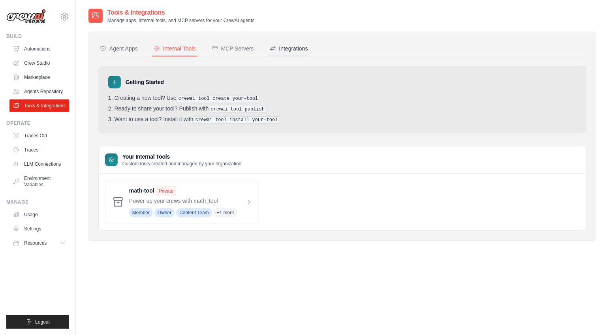
click at [303, 47] on div "Integrations" at bounding box center [289, 49] width 38 height 8
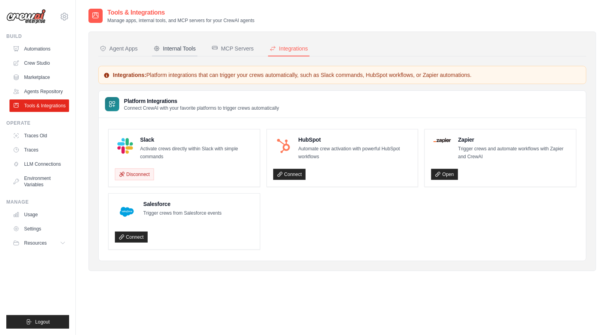
click at [181, 47] on div "Internal Tools" at bounding box center [175, 49] width 42 height 8
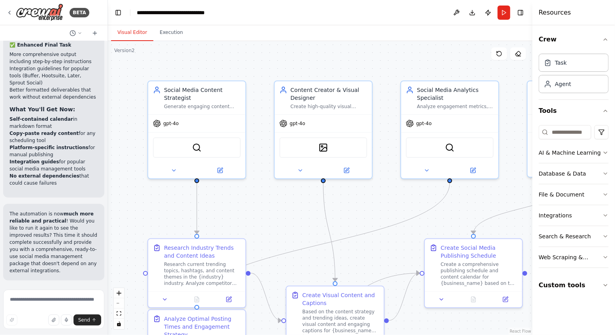
scroll to position [2303, 0]
click at [11, 11] on icon at bounding box center [9, 12] width 6 height 6
